Goal: Communication & Community: Answer question/provide support

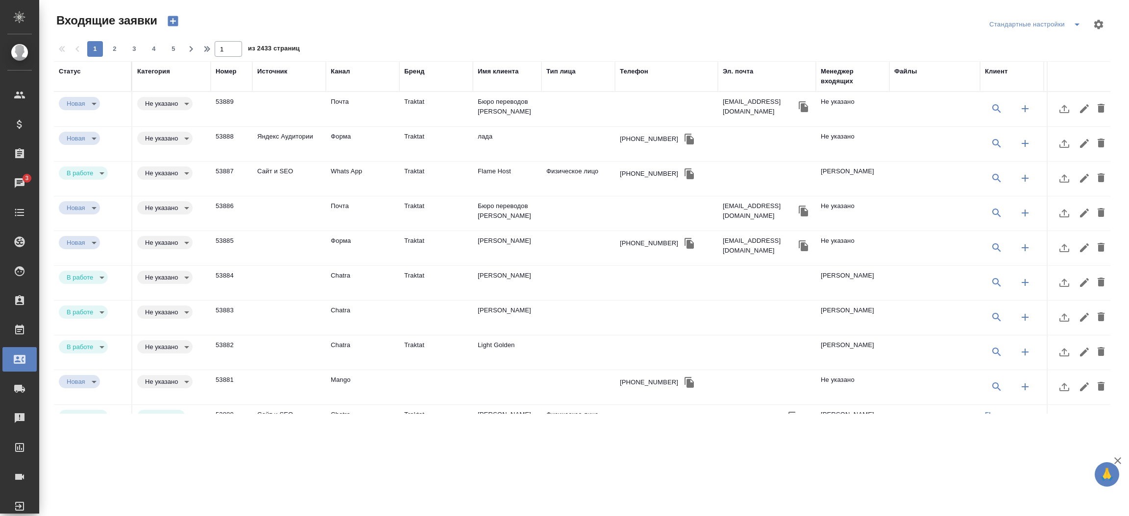
select select "RU"
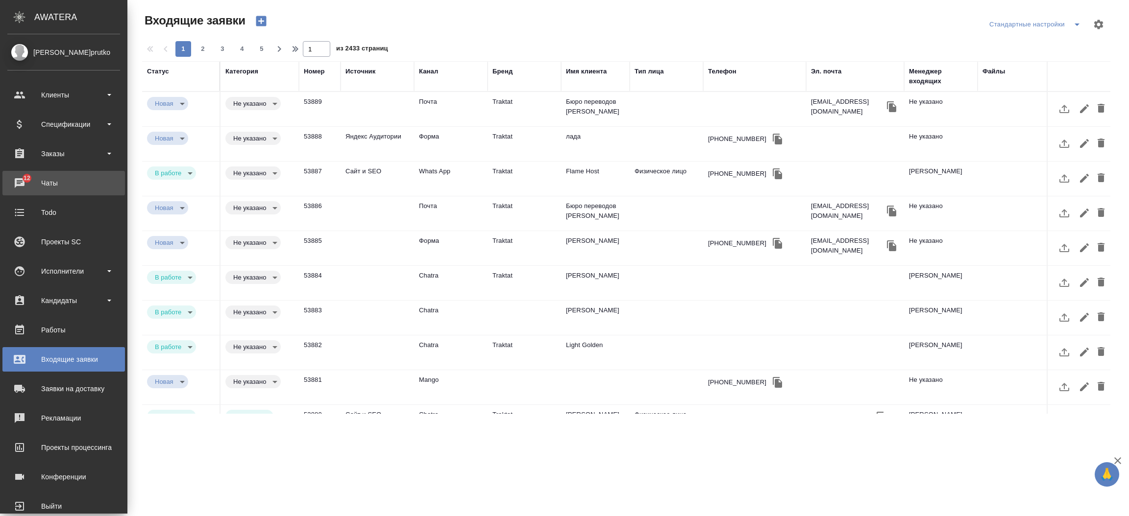
click at [17, 174] on link "12 Чаты" at bounding box center [63, 183] width 122 height 24
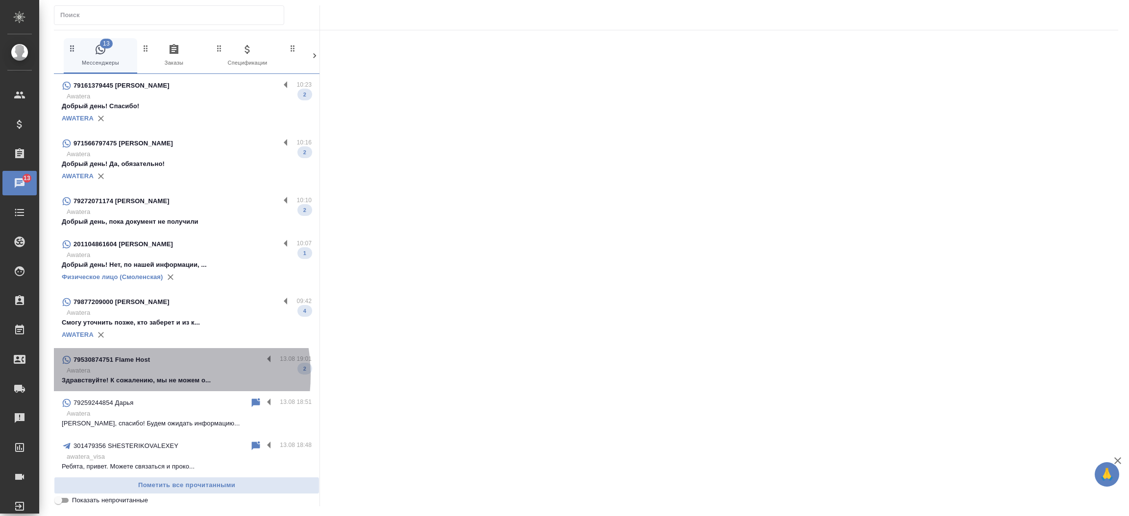
click at [137, 376] on p "Здравствуйте! К сожалению, мы не можем о..." at bounding box center [187, 381] width 250 height 10
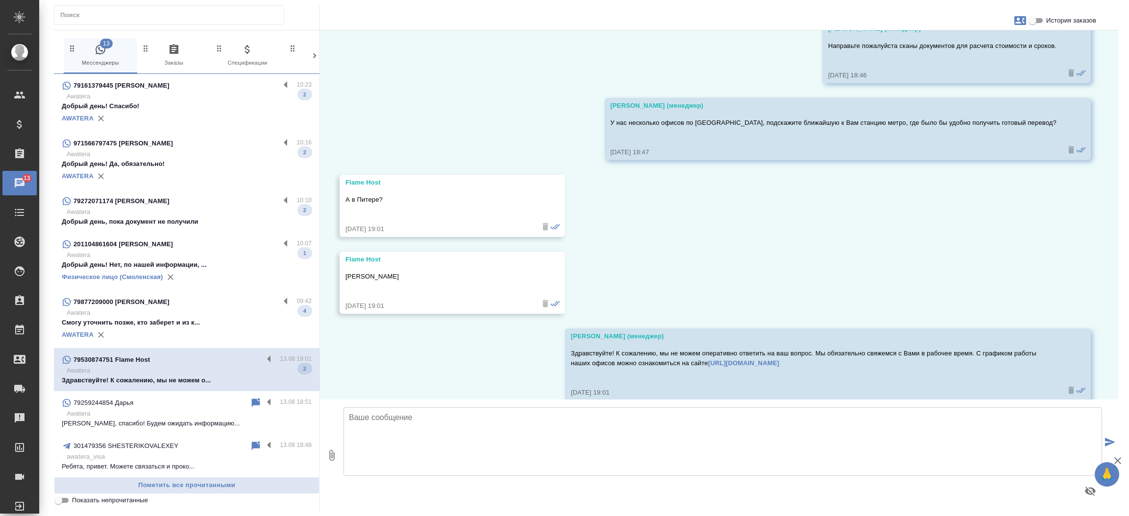
scroll to position [451, 0]
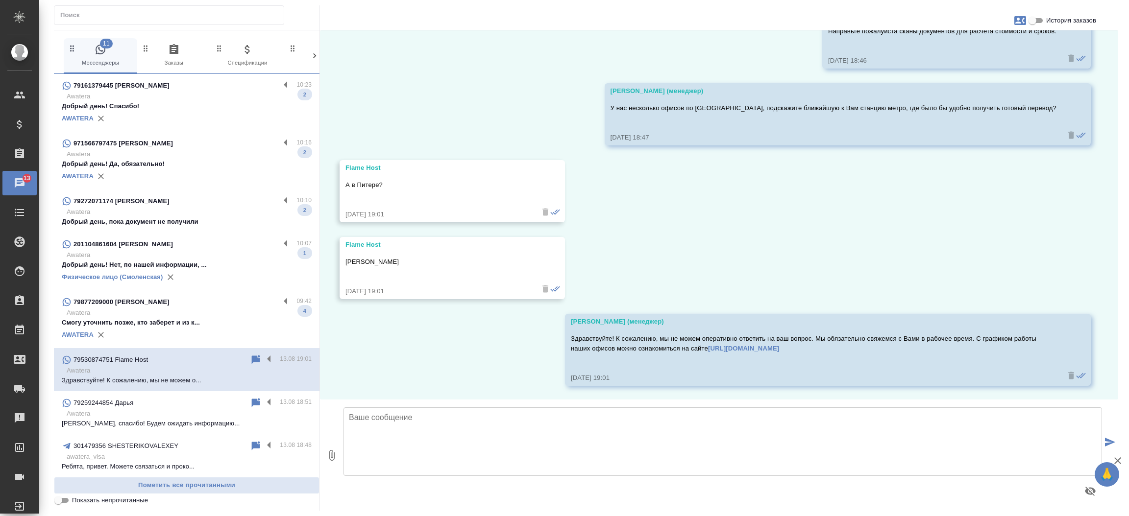
click at [387, 443] on textarea at bounding box center [722, 442] width 758 height 69
type textarea "В [GEOGRAPHIC_DATA] у нас также есть офис."
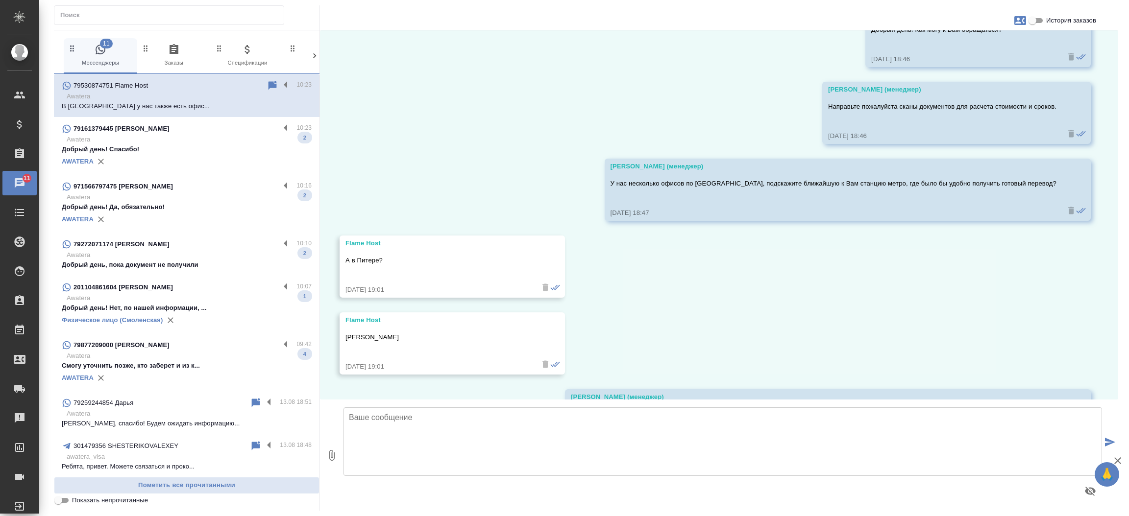
scroll to position [381, 0]
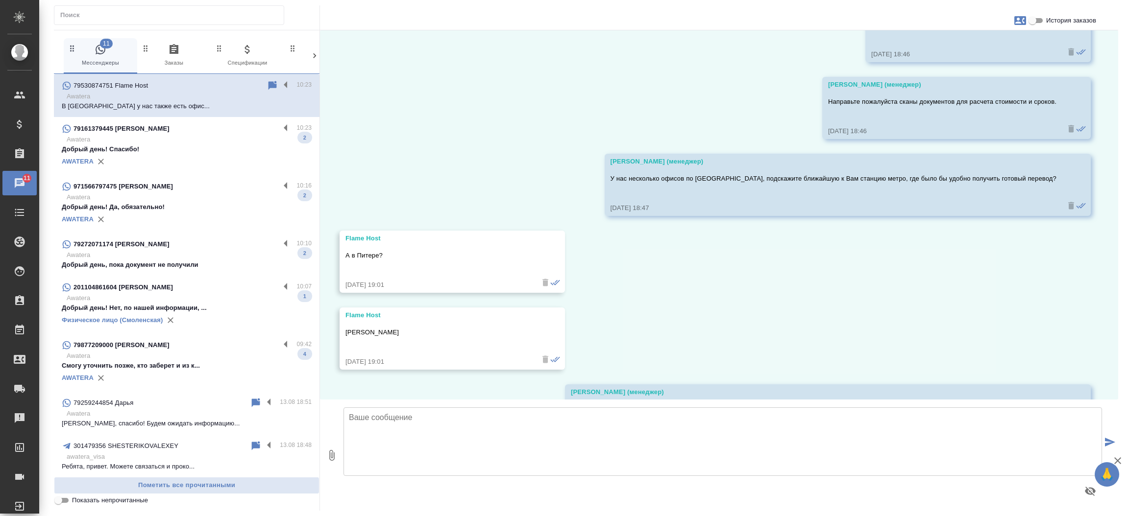
click at [936, 106] on p "Направьте пожалуйста сканы документов для расчета стоимости и сроков." at bounding box center [942, 102] width 228 height 10
copy p "Направьте пожалуйста сканы документов для расчета стоимости и сроков."
click at [522, 426] on textarea at bounding box center [722, 442] width 758 height 69
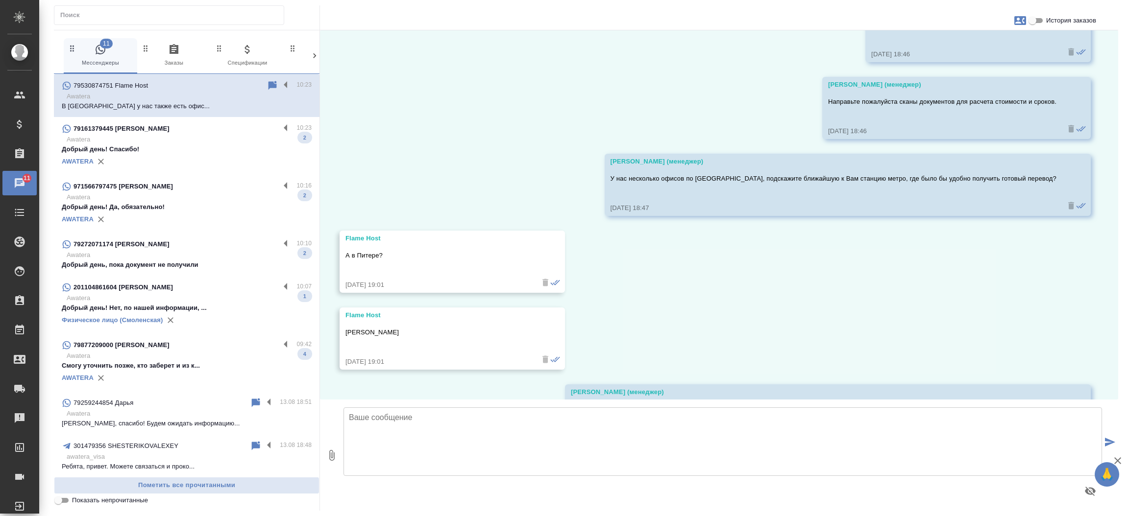
paste textarea "Направьте пожалуйста сканы документов для расчета стоимости и сроков."
type textarea "Направьте пожалуйста сканы документов для расчета стоимости и сроков."
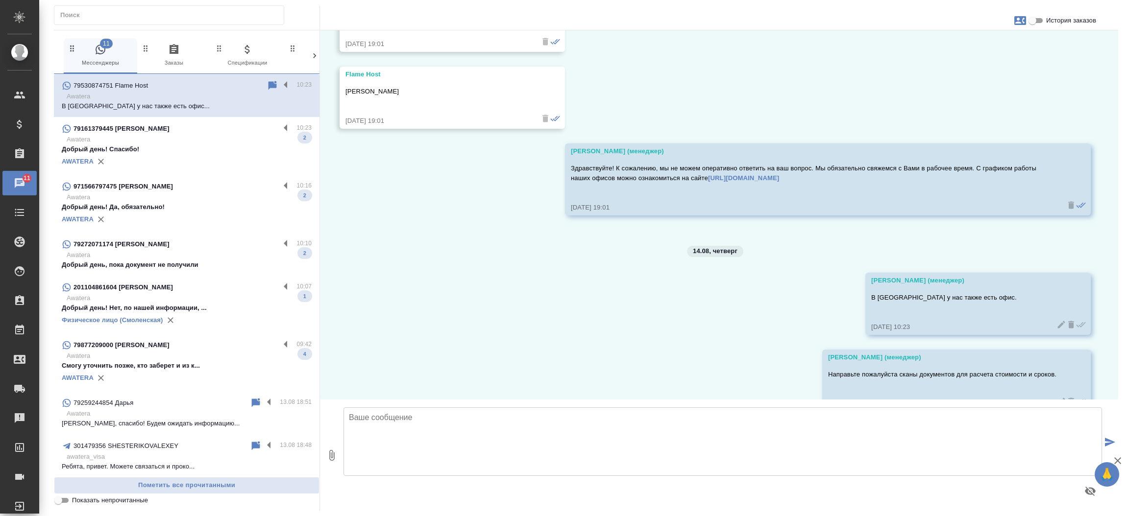
scroll to position [648, 0]
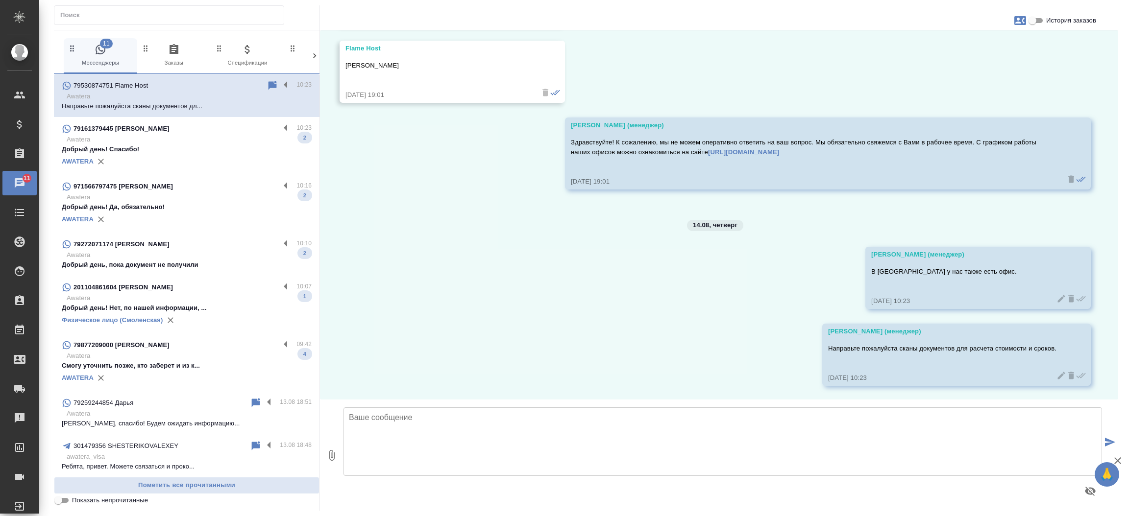
click at [387, 317] on div "13.08, [DATE] Flame Host Здравствуйте [DATE] 17:55 Flame Host Нужен перевод пас…" at bounding box center [719, 214] width 798 height 369
click at [200, 201] on p "Awatera" at bounding box center [189, 198] width 245 height 10
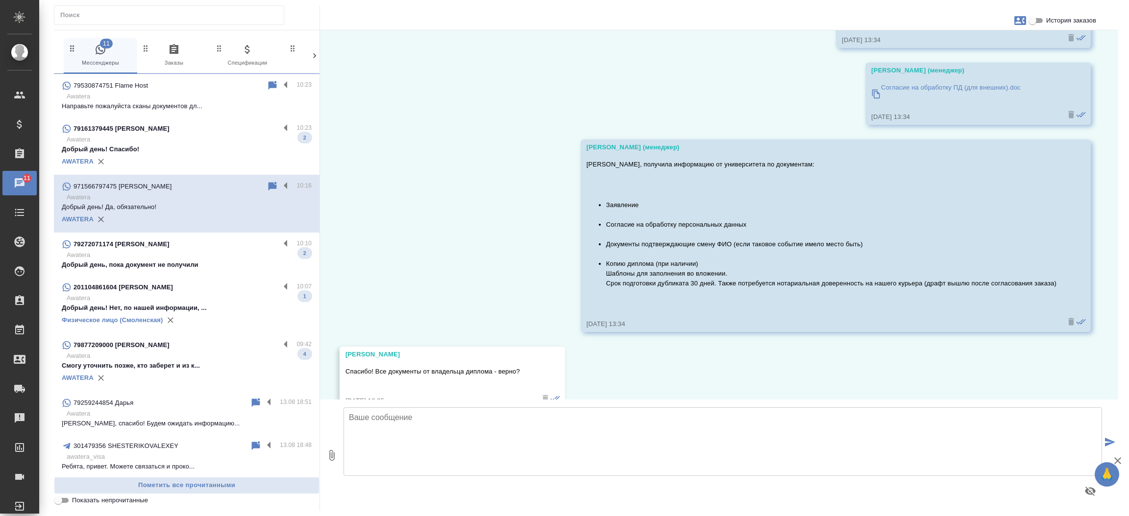
scroll to position [1141, 0]
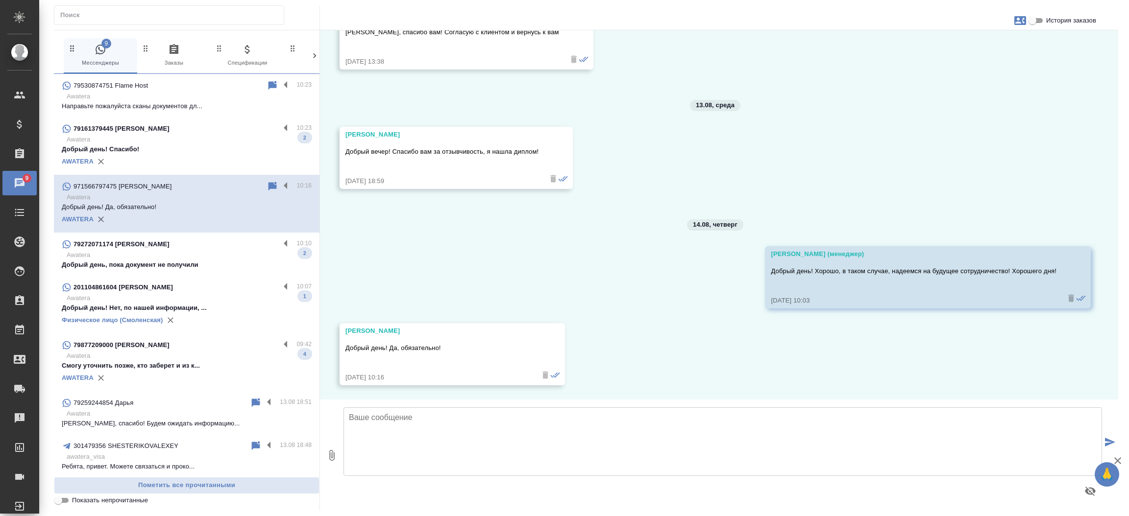
click at [230, 251] on p "Awatera" at bounding box center [189, 255] width 245 height 10
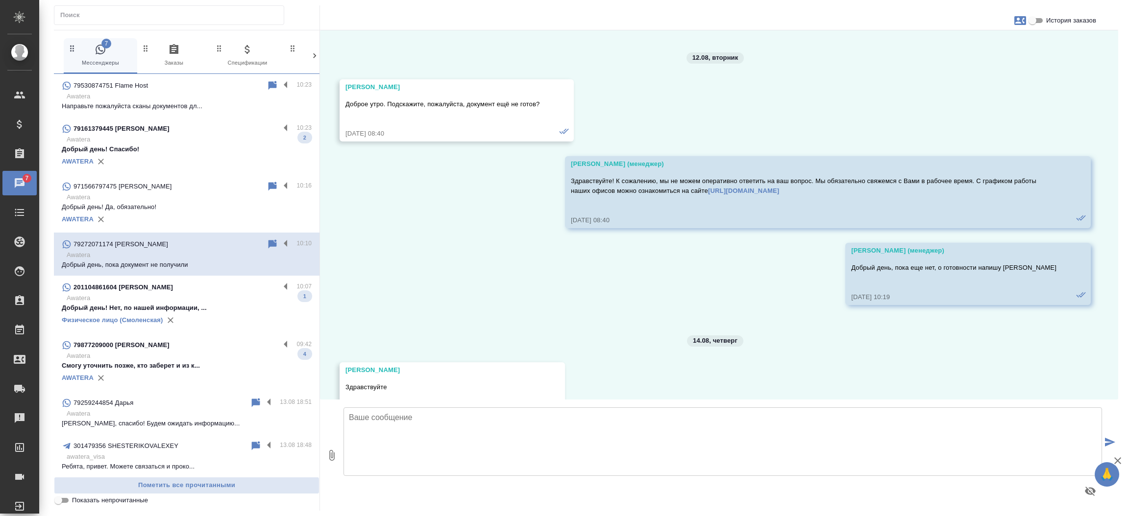
scroll to position [5180, 0]
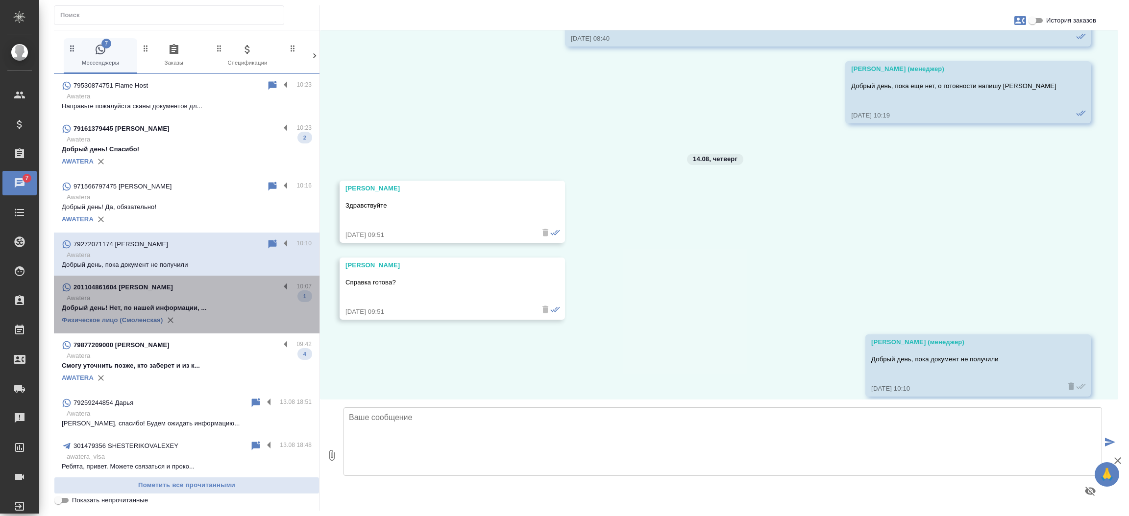
click at [188, 291] on div "201104861604 [PERSON_NAME]" at bounding box center [171, 288] width 218 height 12
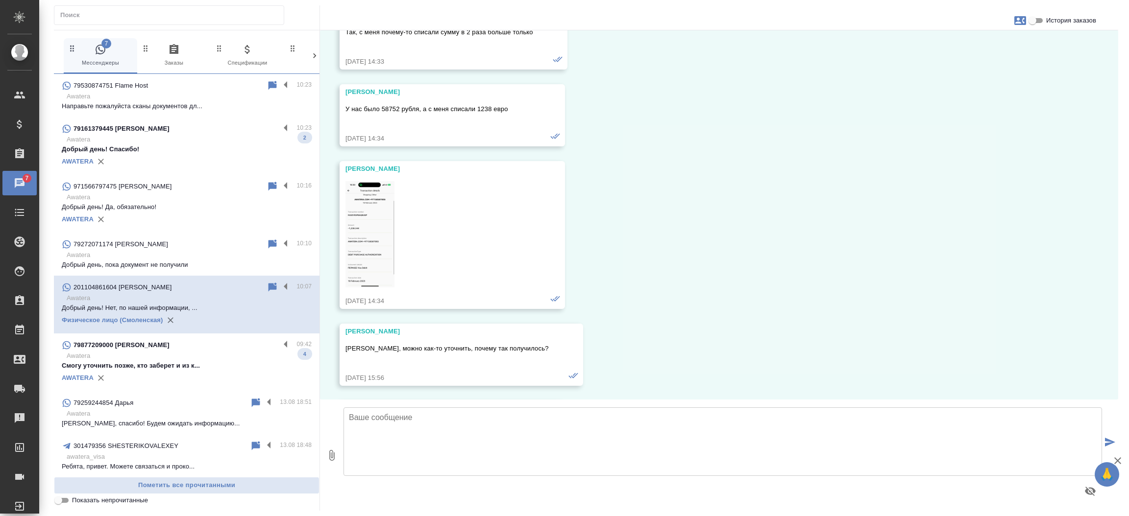
scroll to position [19173, 0]
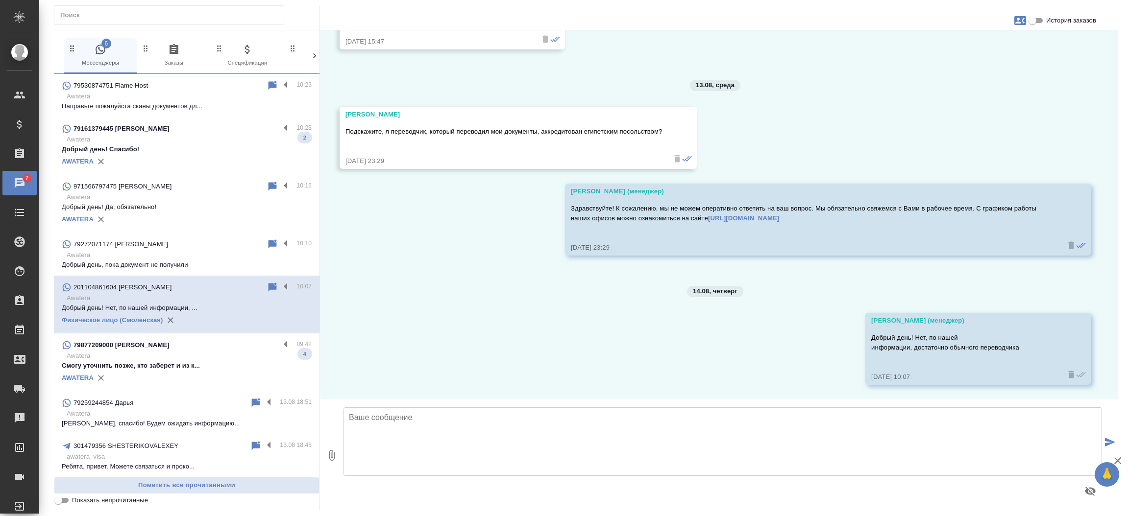
click at [180, 349] on div "79877209000 [PERSON_NAME]" at bounding box center [171, 346] width 218 height 12
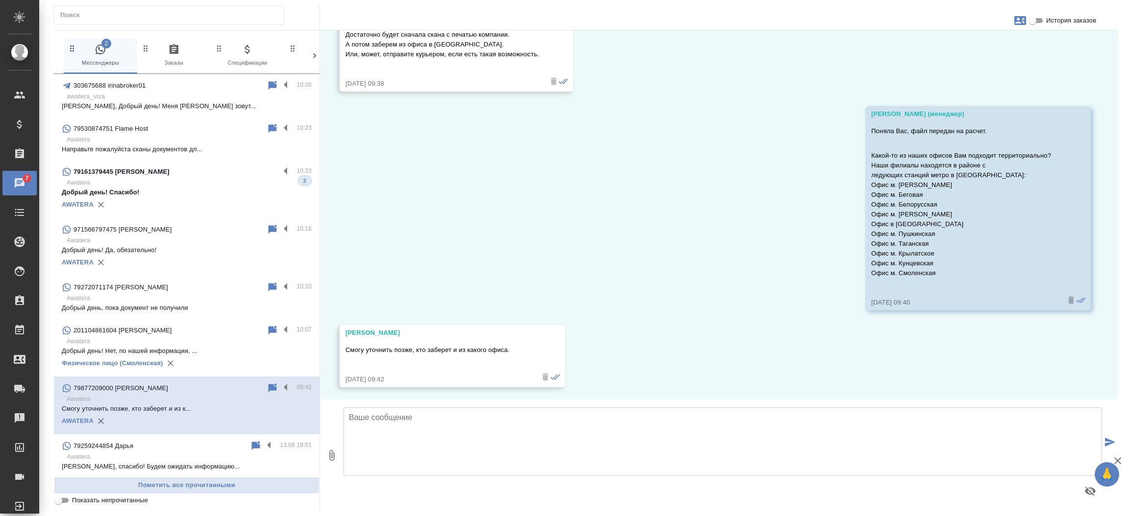
scroll to position [495, 0]
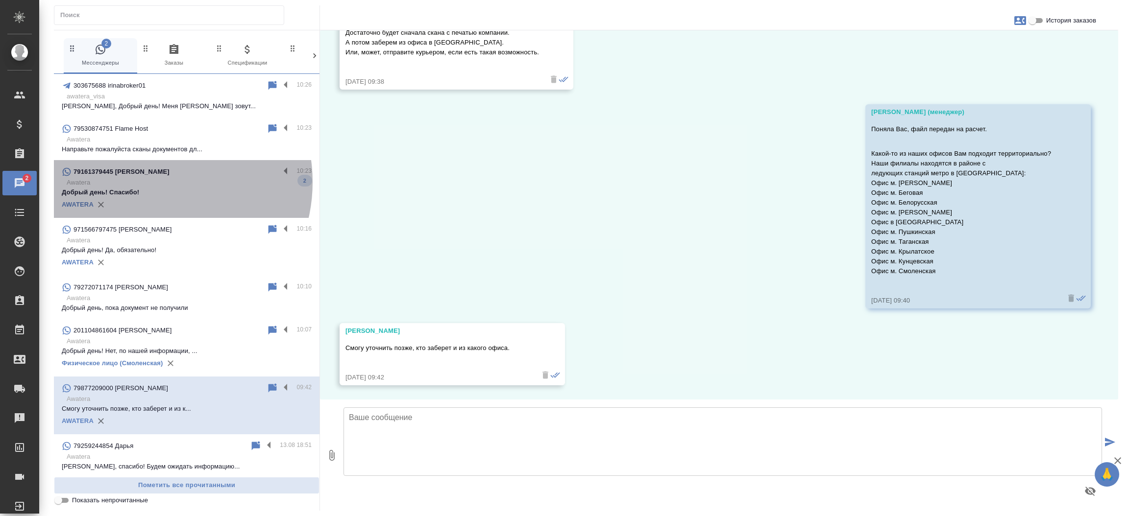
click at [149, 182] on p "Awatera" at bounding box center [189, 183] width 245 height 10
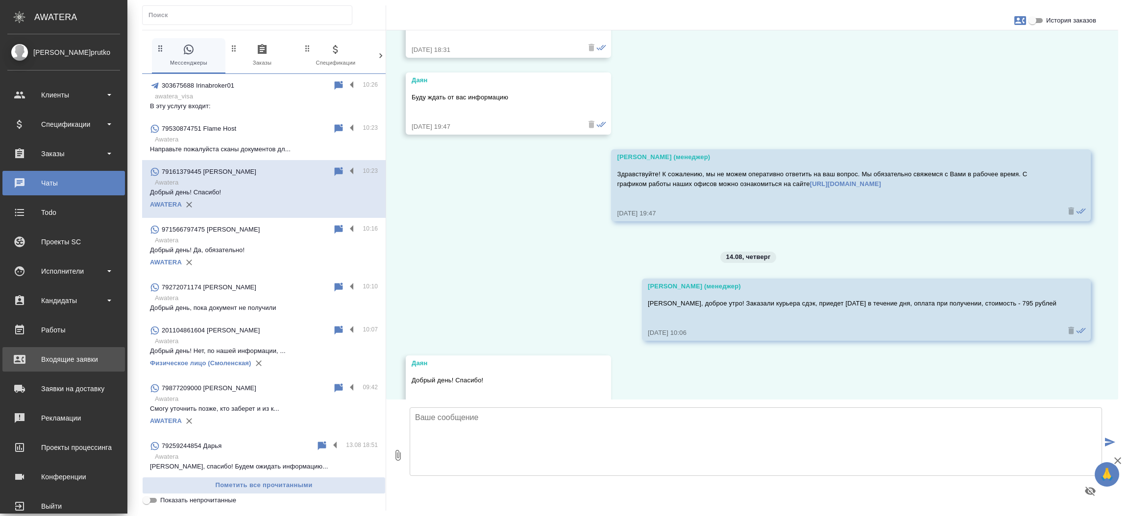
scroll to position [16311, 0]
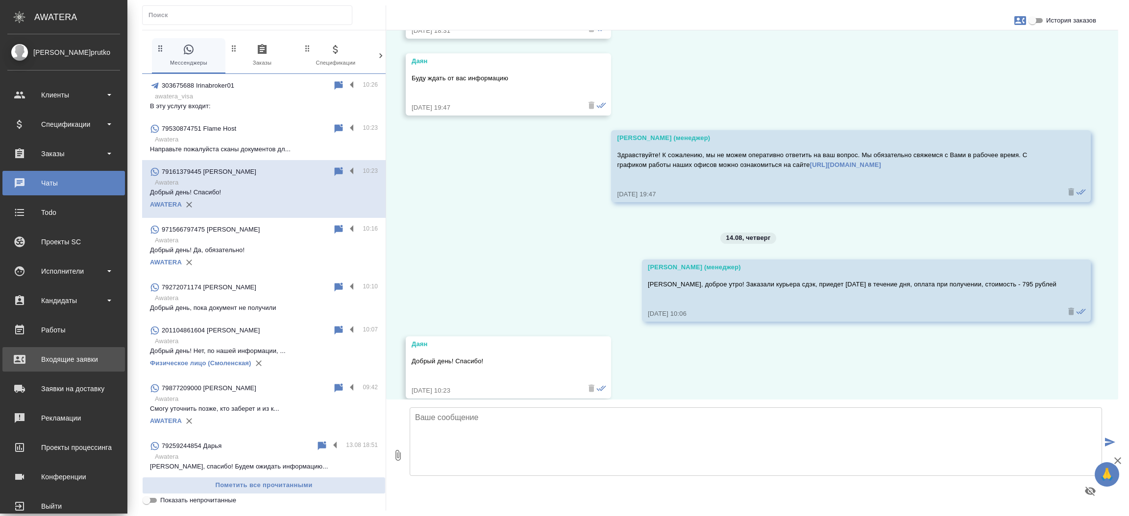
click at [26, 358] on div "Входящие заявки" at bounding box center [63, 359] width 113 height 15
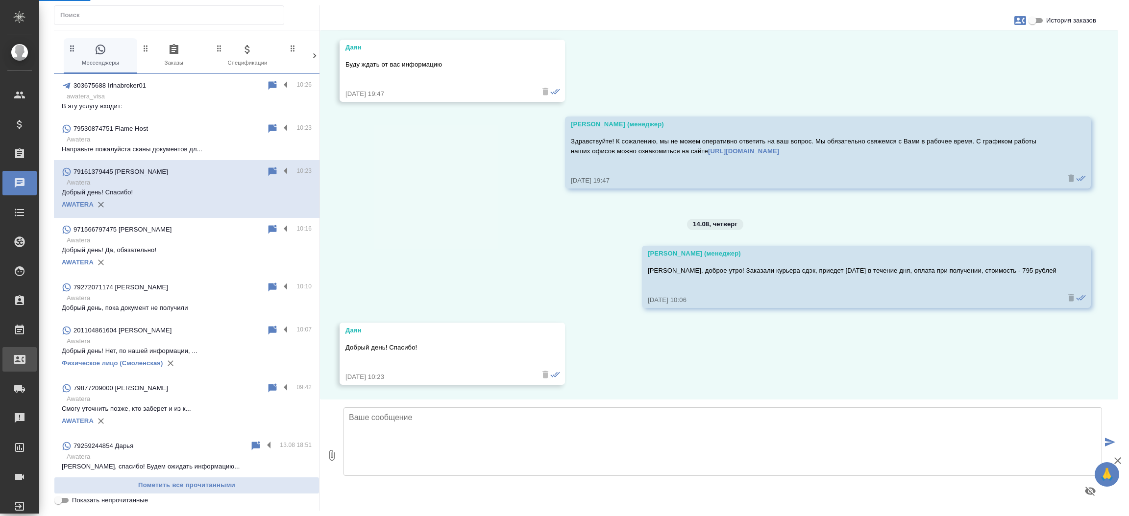
click at [20, 358] on div "Входящие заявки" at bounding box center [7, 359] width 24 height 15
select select "RU"
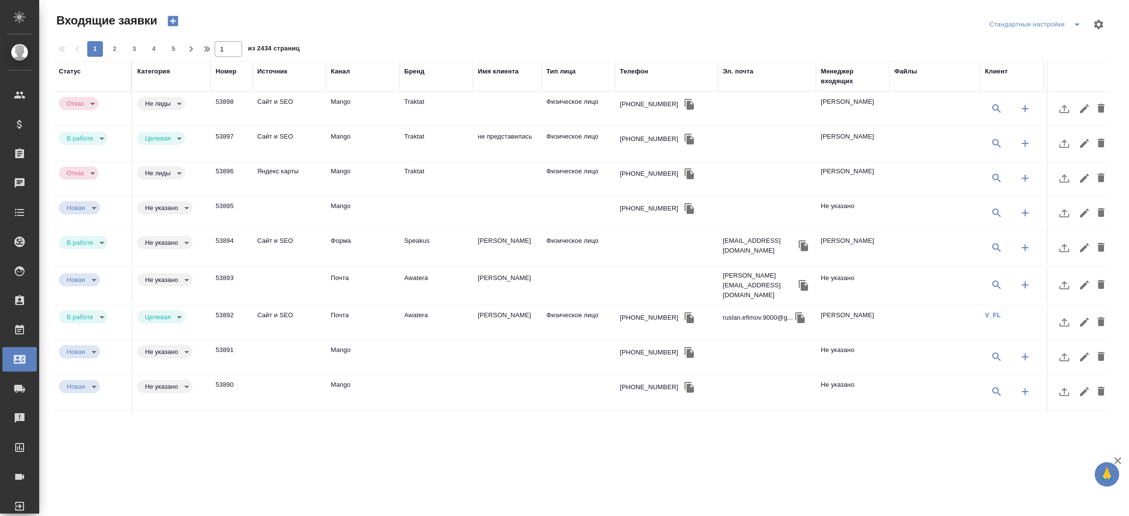
click at [802, 478] on div ".cls-1 fill:#fff; AWATERA [PERSON_NAME]prutko Клиенты Спецификации Заказы 0 Чат…" at bounding box center [564, 258] width 1129 height 516
